Goal: Manage account settings

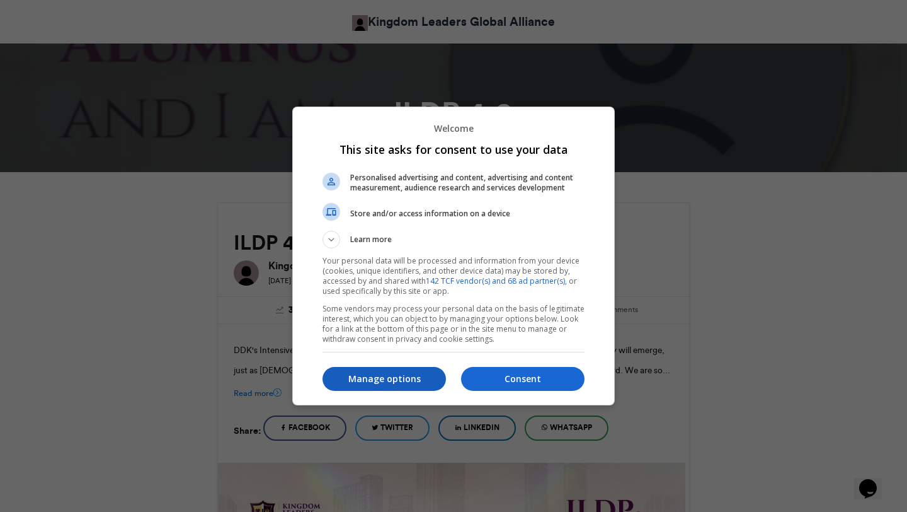
click at [369, 380] on p "Manage options" at bounding box center [384, 378] width 123 height 13
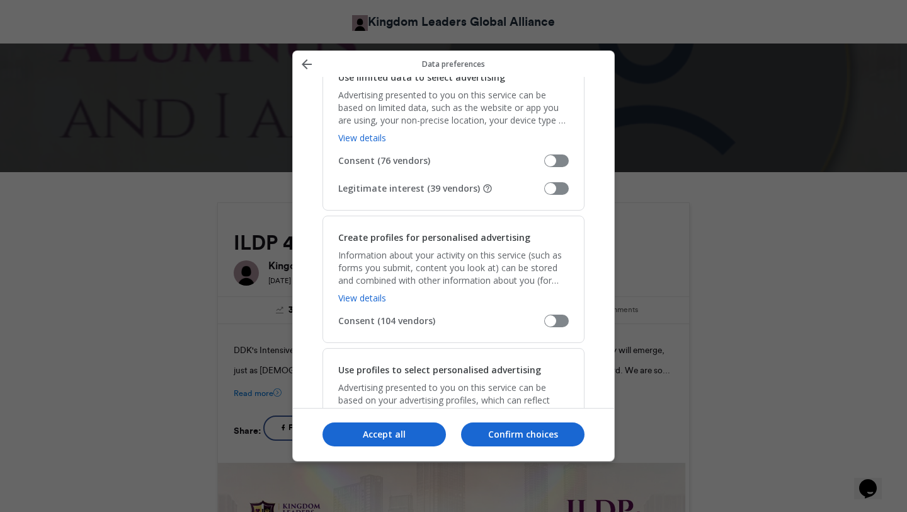
scroll to position [258, 0]
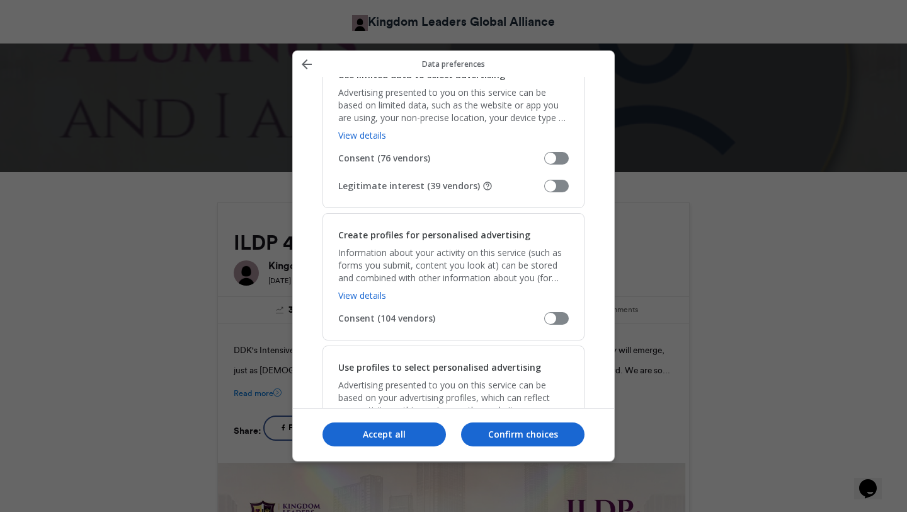
click at [554, 186] on span "Manage your data" at bounding box center [556, 186] width 25 height 13
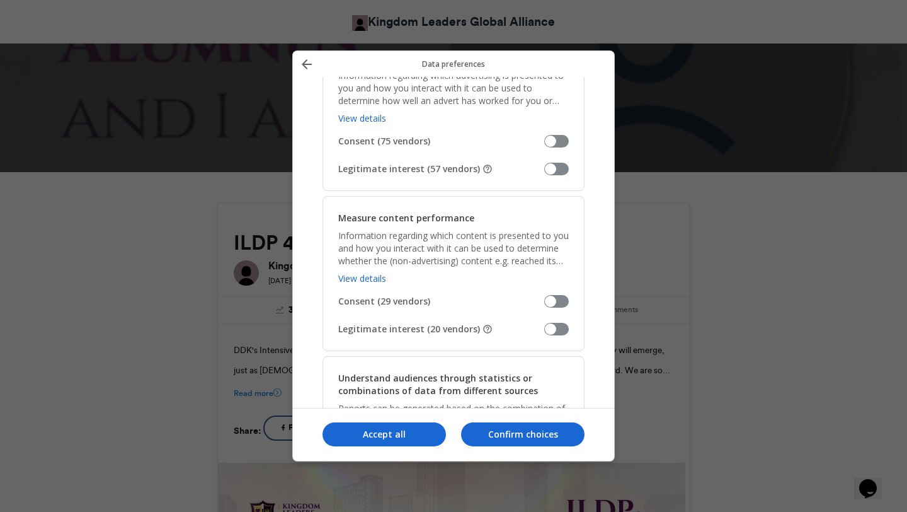
scroll to position [948, 0]
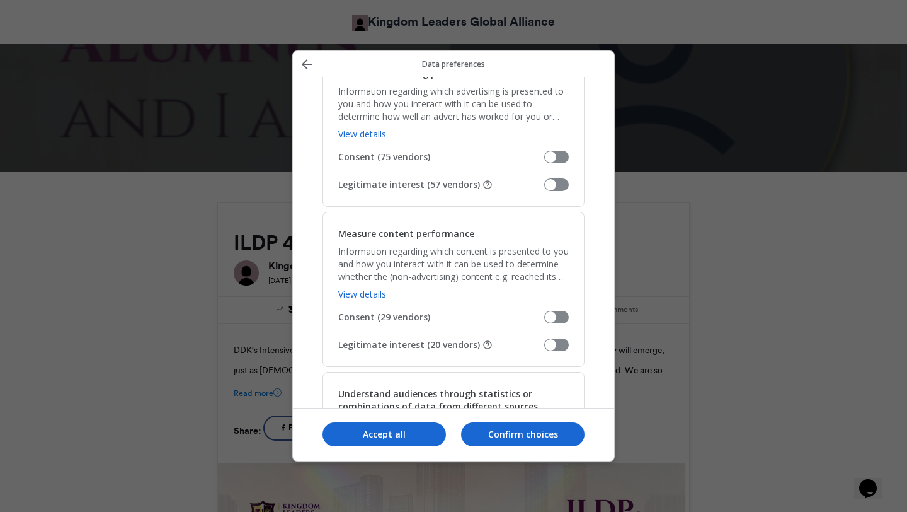
click at [552, 185] on span "Manage your data" at bounding box center [556, 184] width 25 height 13
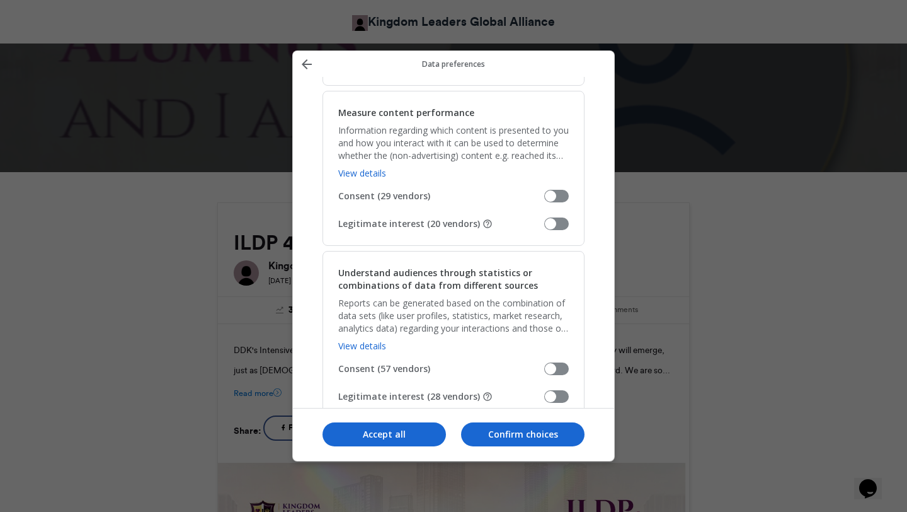
scroll to position [1133, 0]
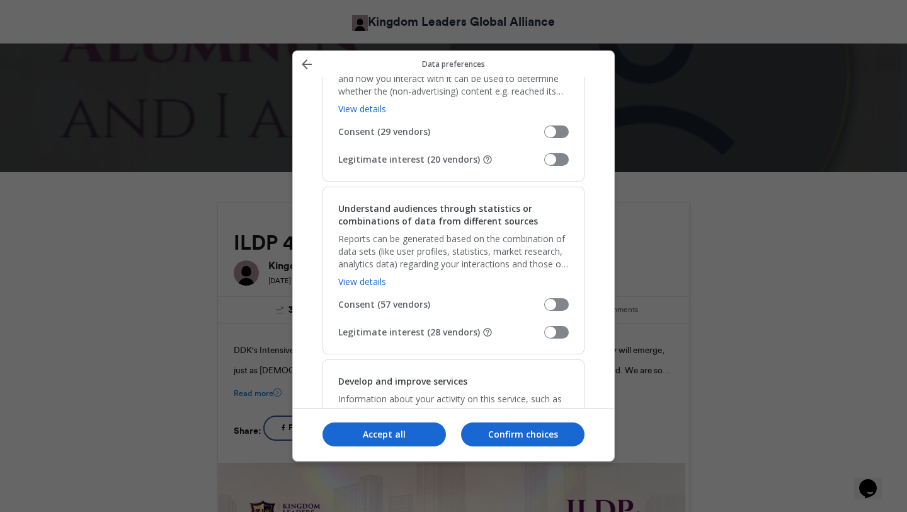
click at [549, 157] on span "Manage your data" at bounding box center [556, 159] width 25 height 13
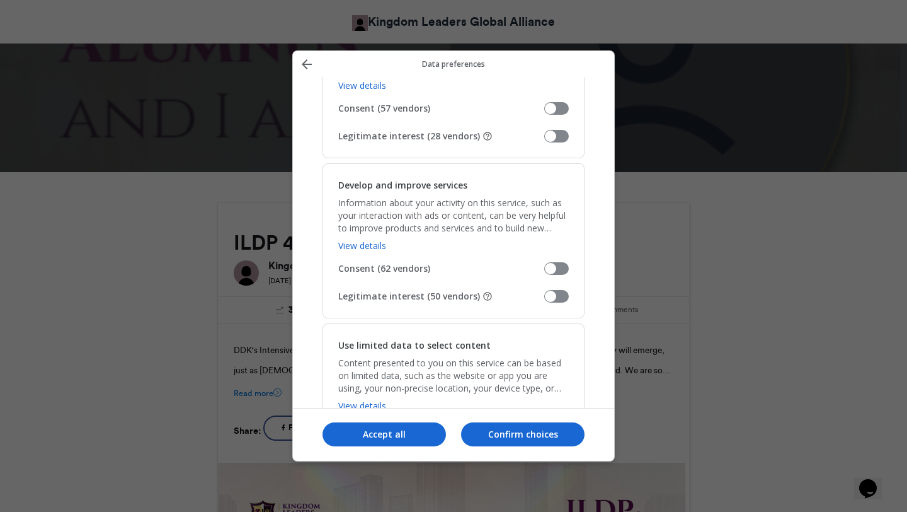
scroll to position [1338, 0]
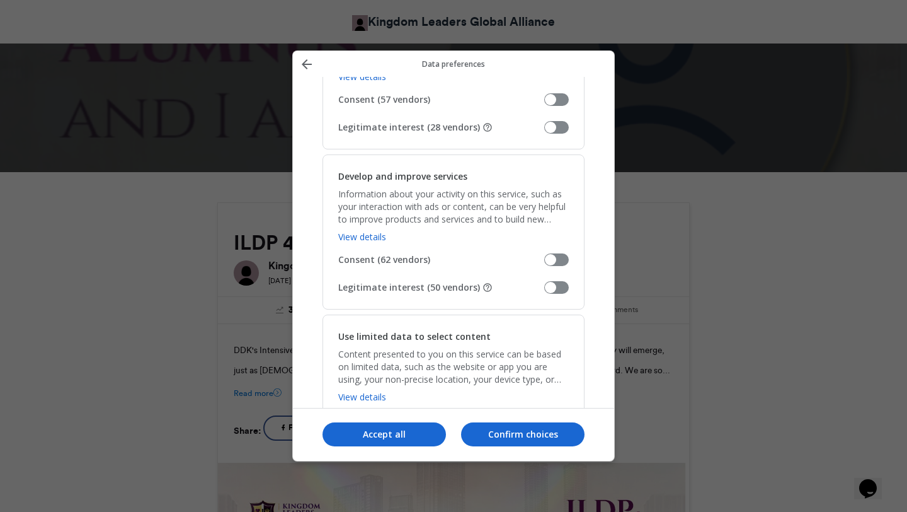
click at [547, 127] on span "Manage your data" at bounding box center [556, 127] width 25 height 13
click at [554, 284] on span "Manage your data" at bounding box center [556, 287] width 25 height 13
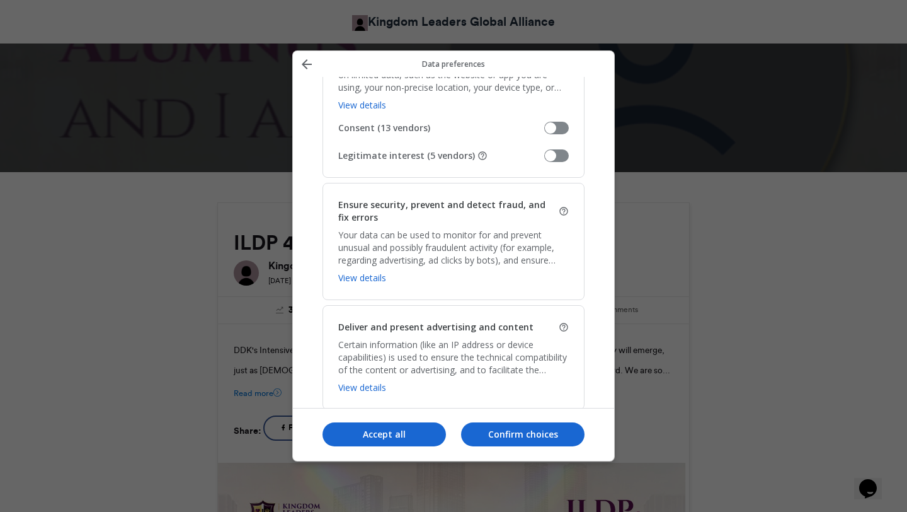
scroll to position [1632, 0]
click at [551, 143] on div "Use limited data to select content Content presented to you on this service can…" at bounding box center [454, 97] width 262 height 155
click at [551, 152] on span "Manage your data" at bounding box center [556, 153] width 25 height 13
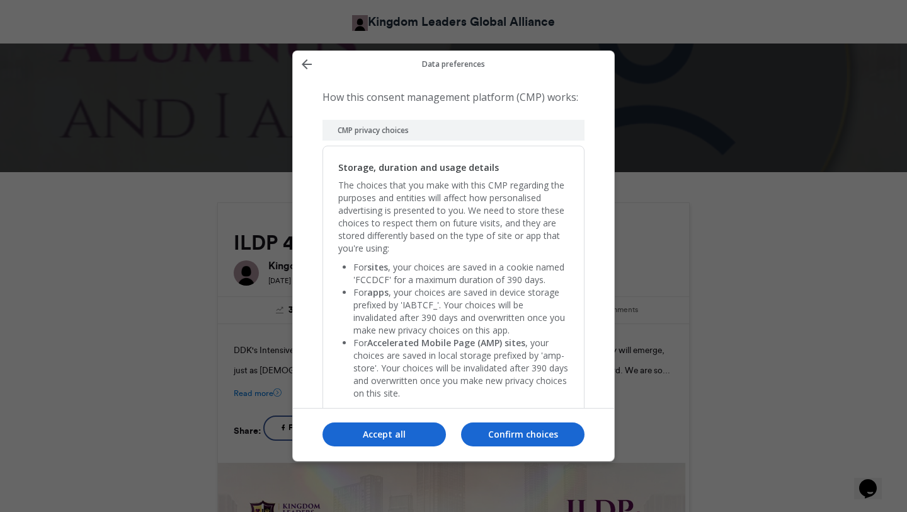
scroll to position [2615, 0]
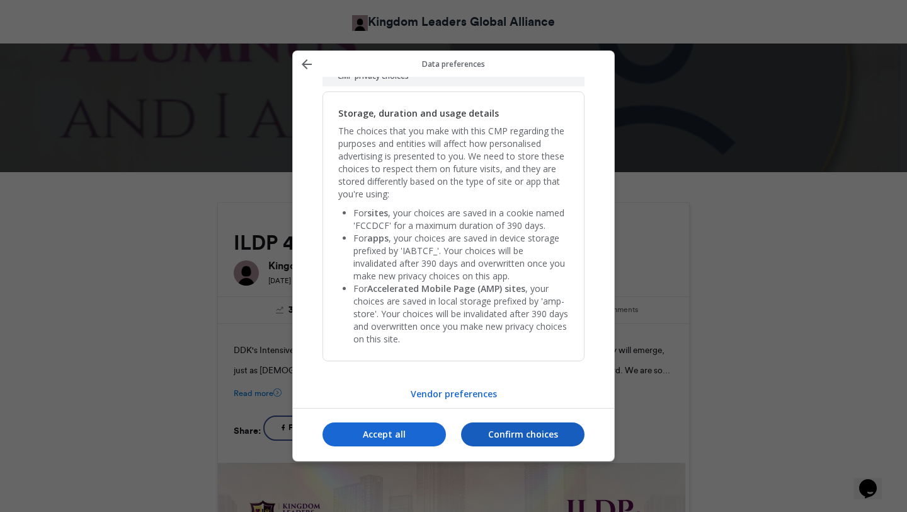
click at [536, 432] on p "Confirm choices" at bounding box center [522, 434] width 123 height 13
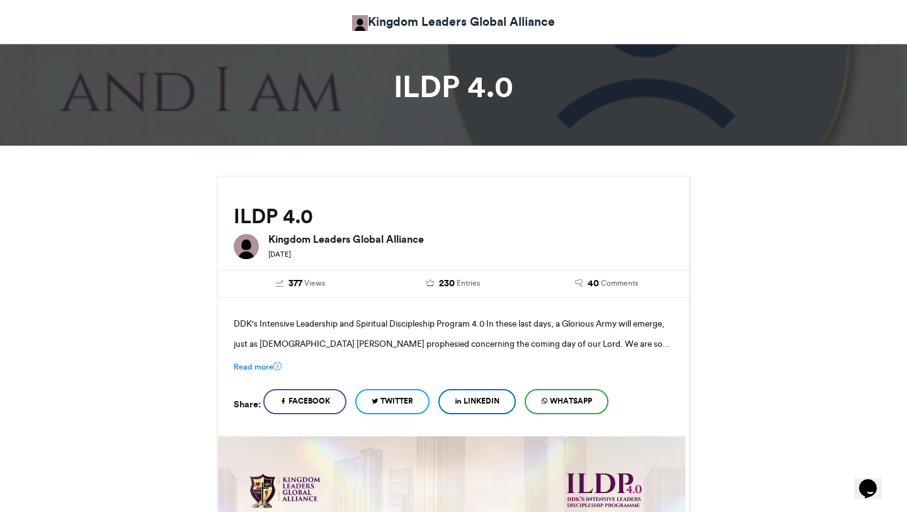
scroll to position [0, 0]
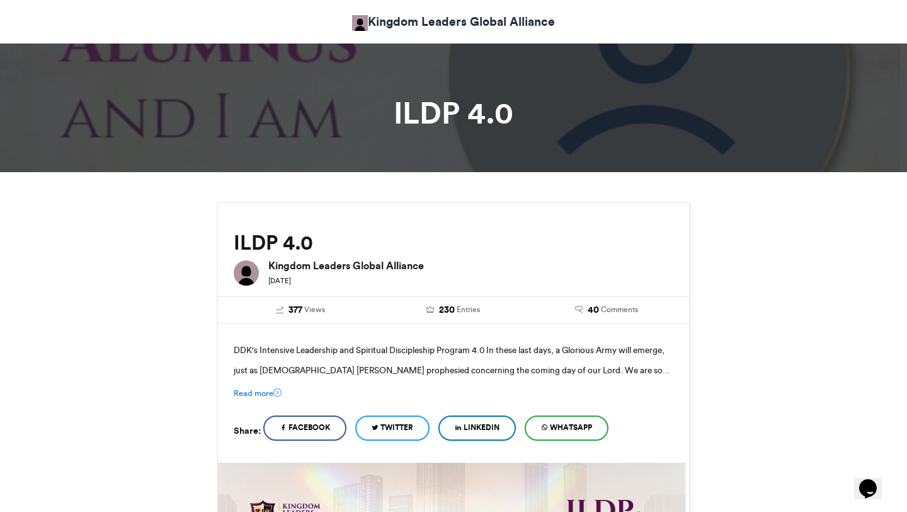
click at [442, 106] on h1 "ILDP 4.0" at bounding box center [453, 113] width 699 height 30
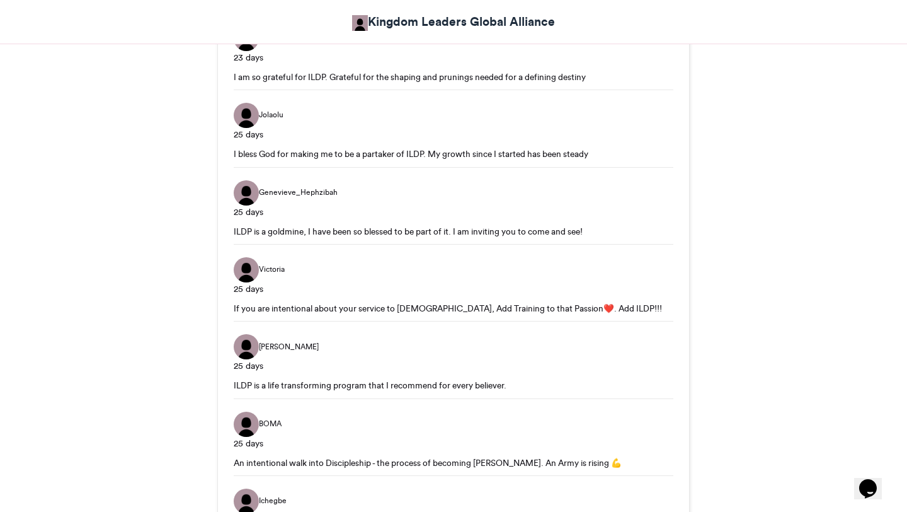
scroll to position [1451, 0]
